Goal: Information Seeking & Learning: Learn about a topic

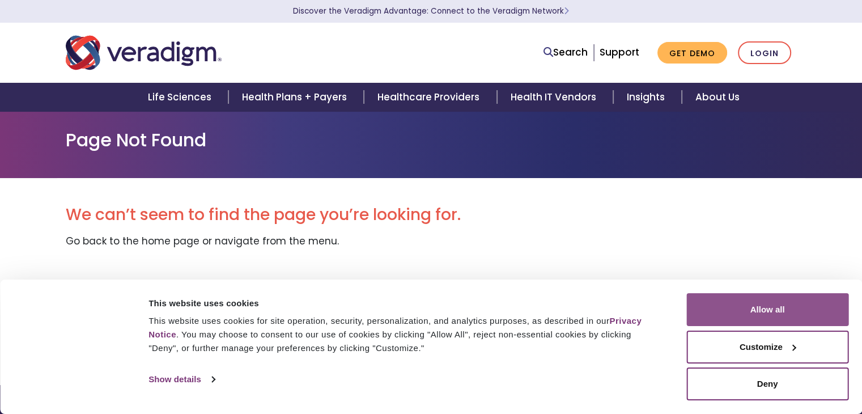
click at [766, 314] on button "Allow all" at bounding box center [768, 309] width 162 height 33
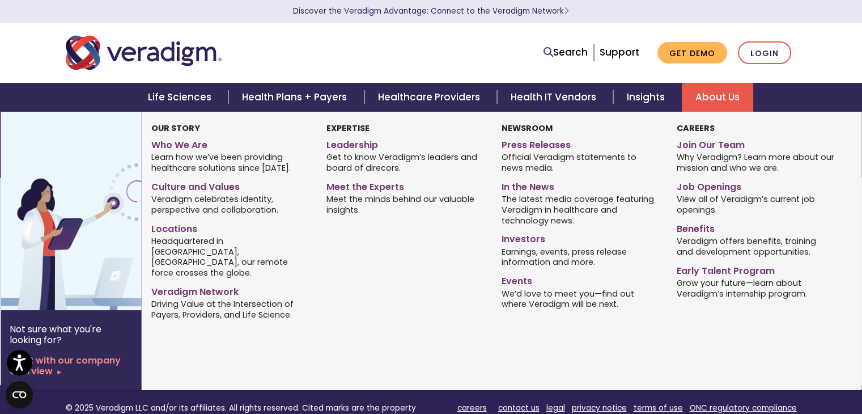
click at [712, 96] on link "About Us" at bounding box center [717, 97] width 71 height 29
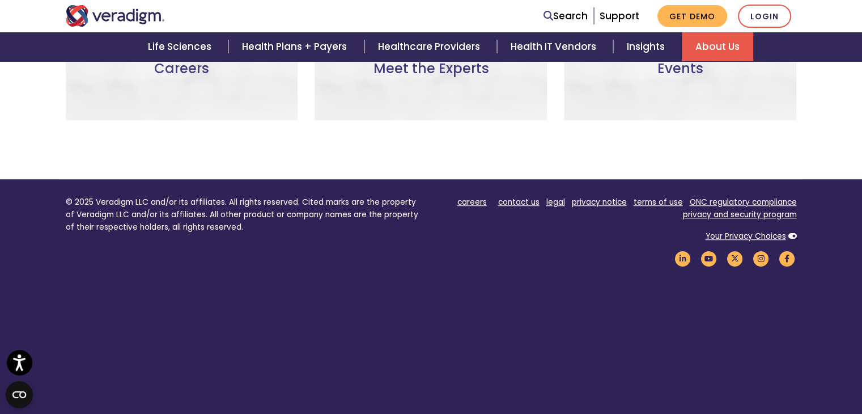
scroll to position [971, 0]
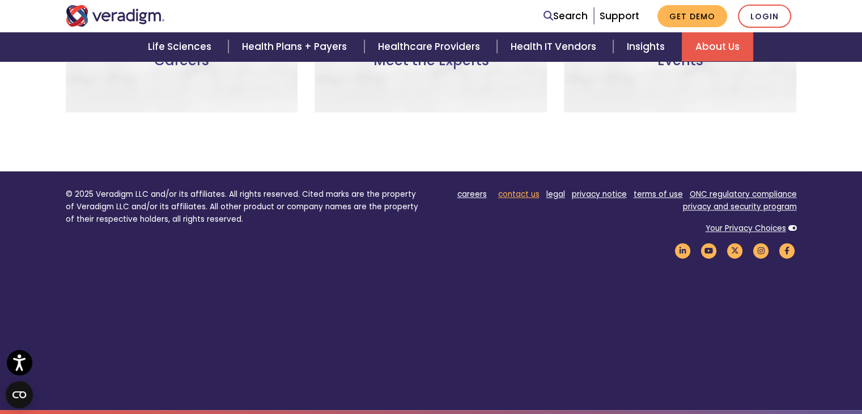
click at [530, 192] on link "contact us" at bounding box center [518, 194] width 41 height 11
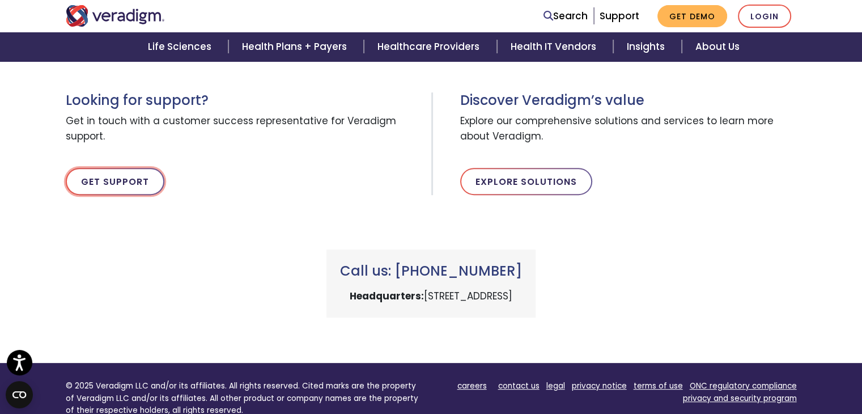
scroll to position [374, 0]
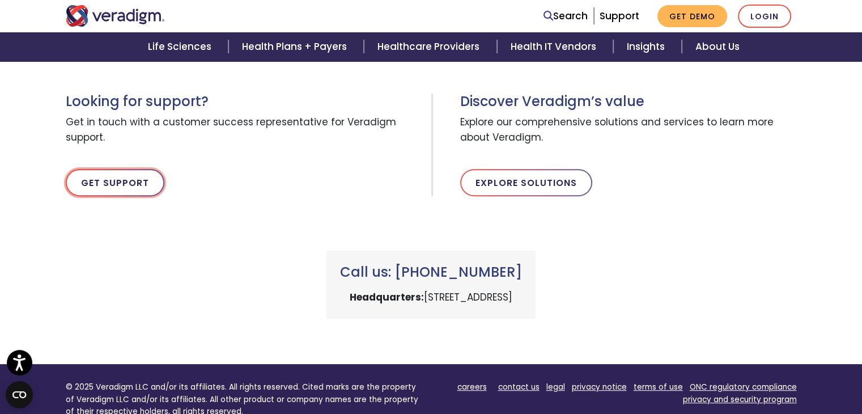
click at [105, 187] on link "Get Support" at bounding box center [115, 182] width 99 height 27
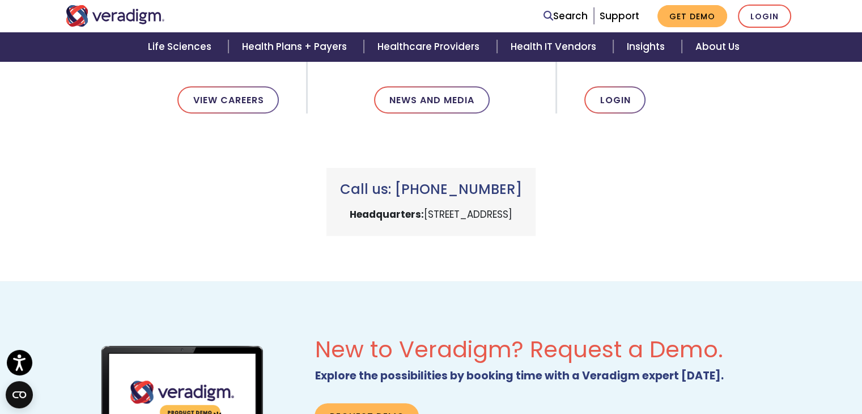
scroll to position [472, 0]
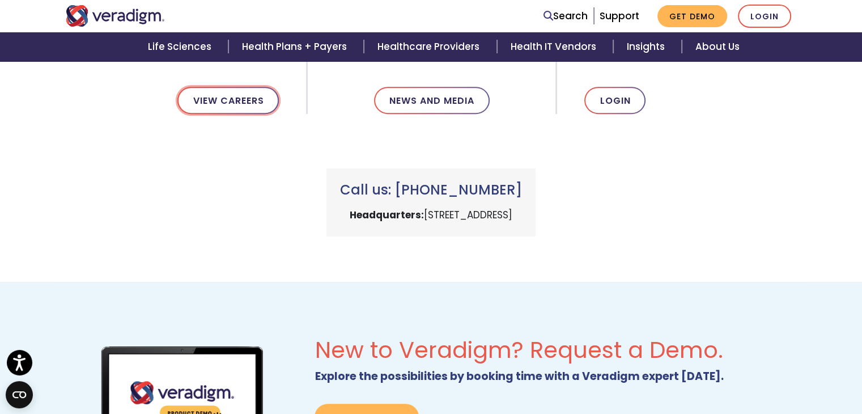
click at [229, 97] on link "View Careers" at bounding box center [227, 100] width 101 height 27
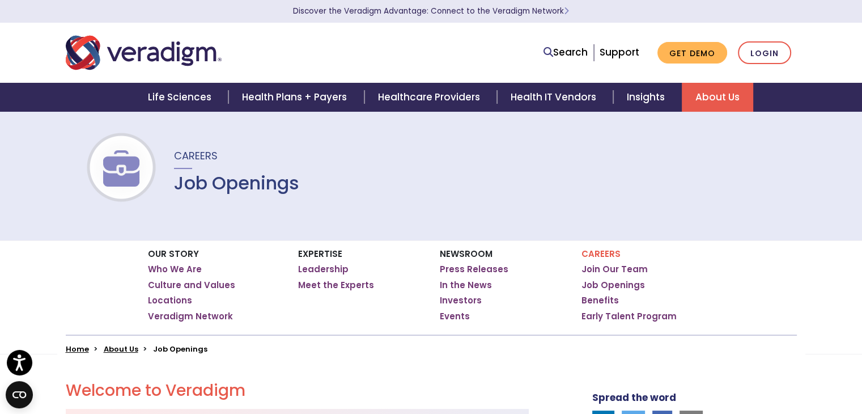
scroll to position [8, 0]
click at [175, 265] on link "Who We Are" at bounding box center [175, 270] width 54 height 11
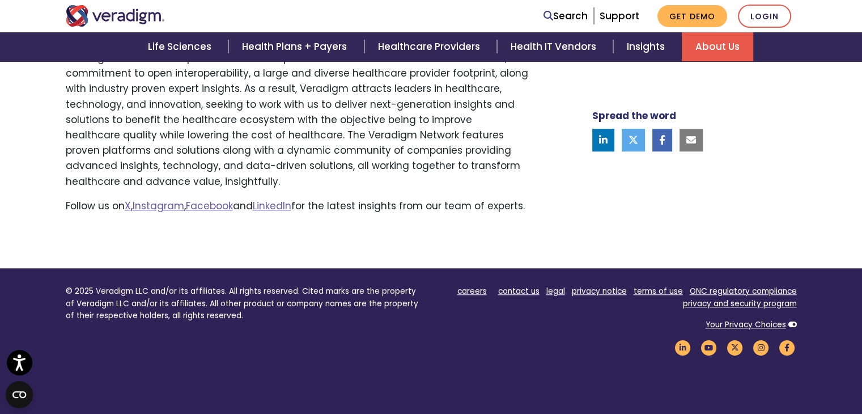
scroll to position [877, 0]
